Goal: Task Accomplishment & Management: Use online tool/utility

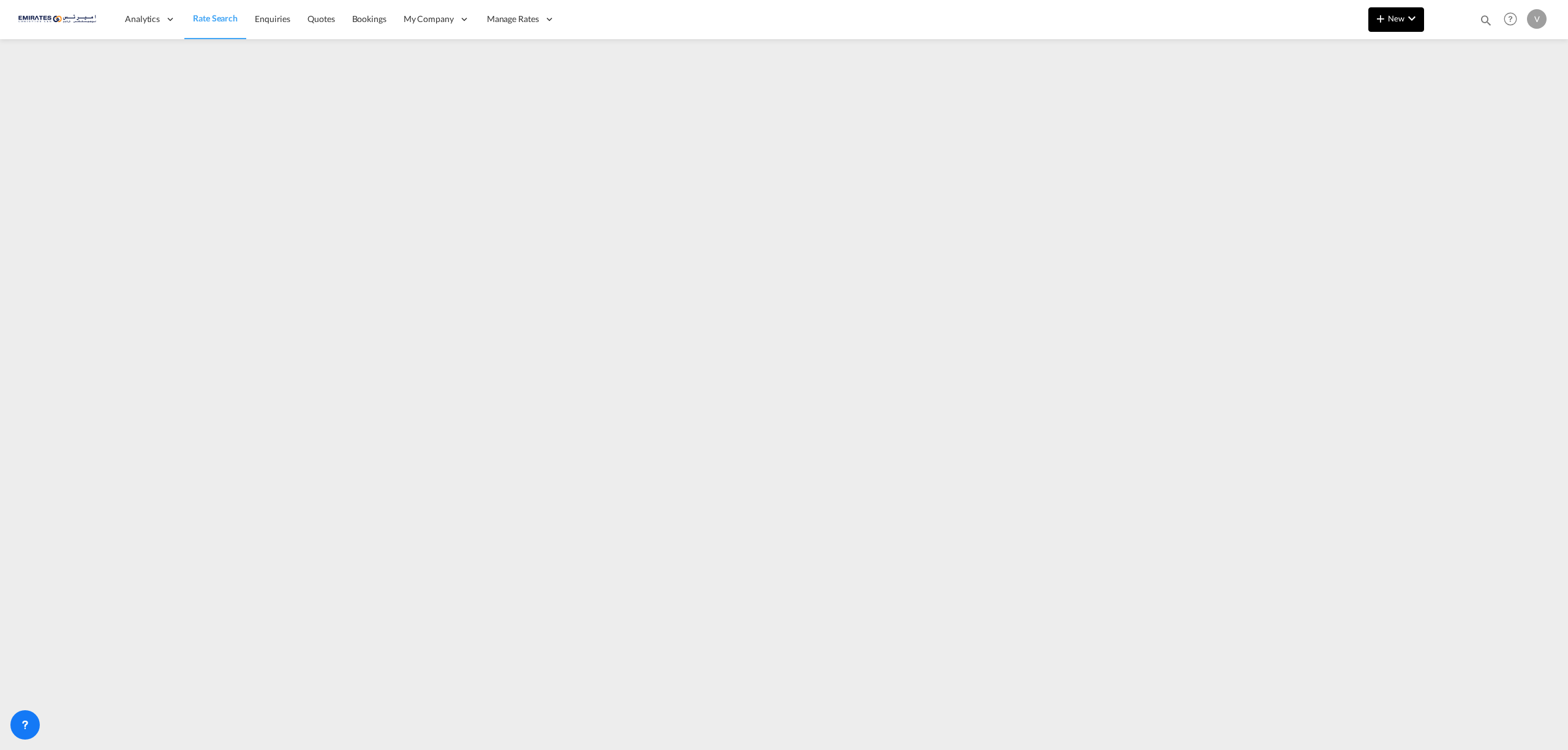
click at [1406, 21] on md-icon "icon-chevron-down" at bounding box center [1411, 17] width 14 height 14
click at [1453, 91] on span "Ratesheet" at bounding box center [1447, 91] width 13 height 24
click at [1404, 20] on md-icon "icon-chevron-down" at bounding box center [1411, 17] width 14 height 14
click at [1362, 50] on span "Rates" at bounding box center [1364, 51] width 14 height 24
click at [1453, 89] on span "Ratesheet" at bounding box center [1447, 91] width 13 height 24
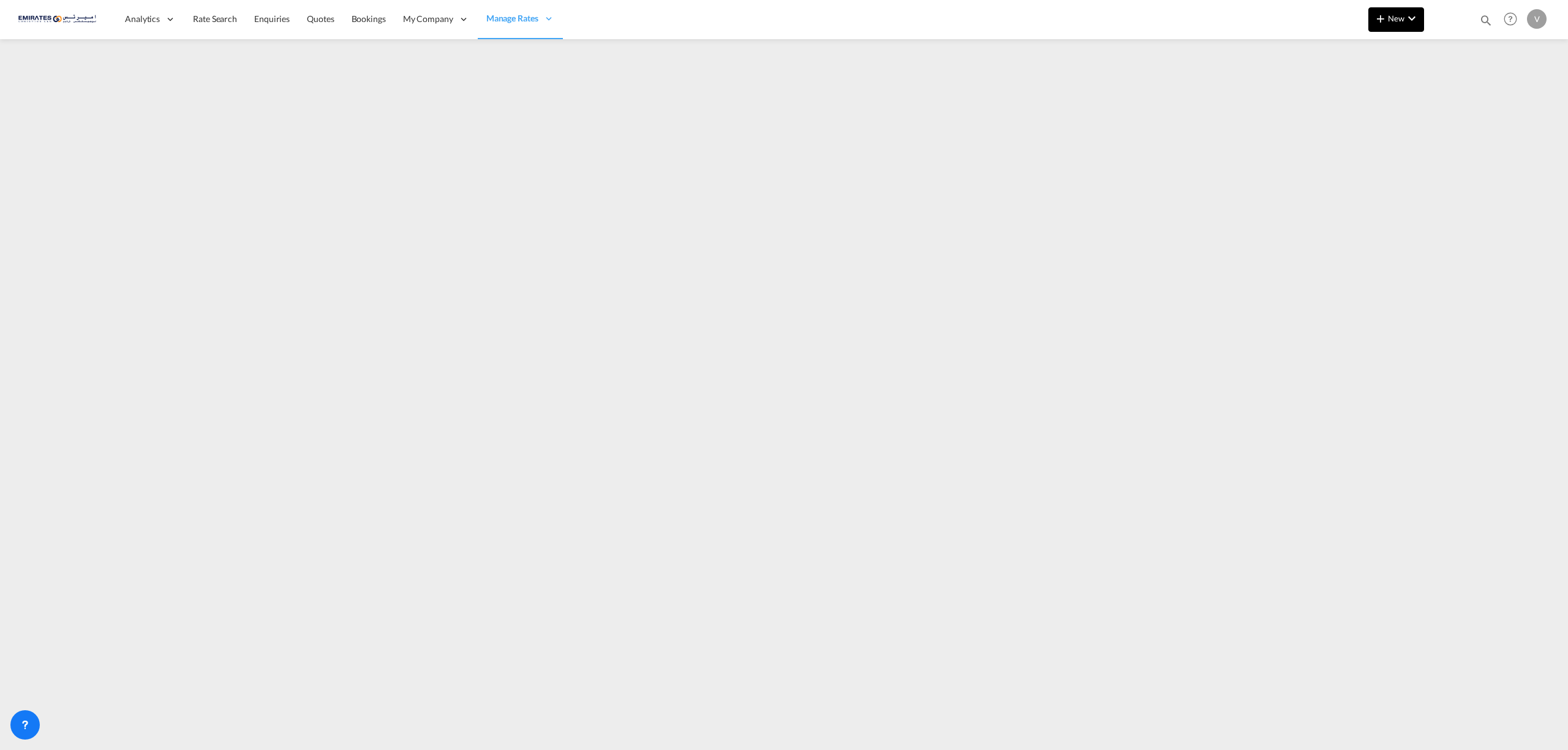
click at [1412, 19] on md-icon "icon-chevron-down" at bounding box center [1411, 17] width 14 height 14
click at [1453, 91] on span "Ratesheet" at bounding box center [1447, 91] width 13 height 24
